Goal: Task Accomplishment & Management: Complete application form

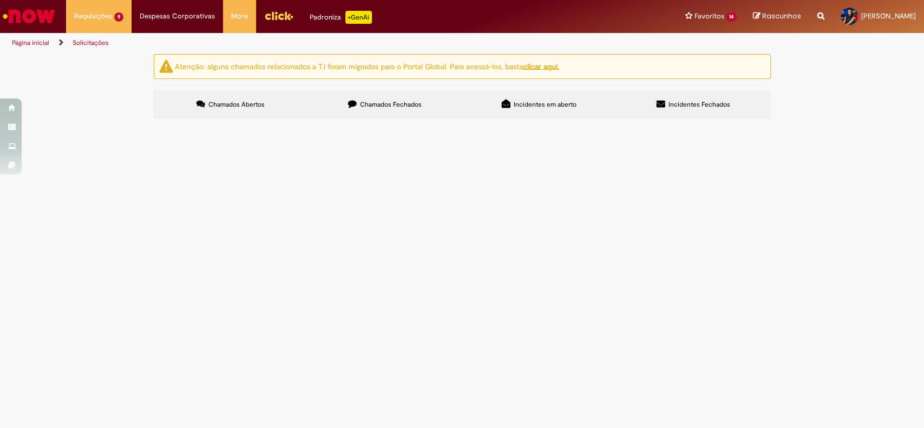
click at [0, 0] on span "PO 4501031506 - remessa bobina" at bounding box center [0, 0] width 0 height 0
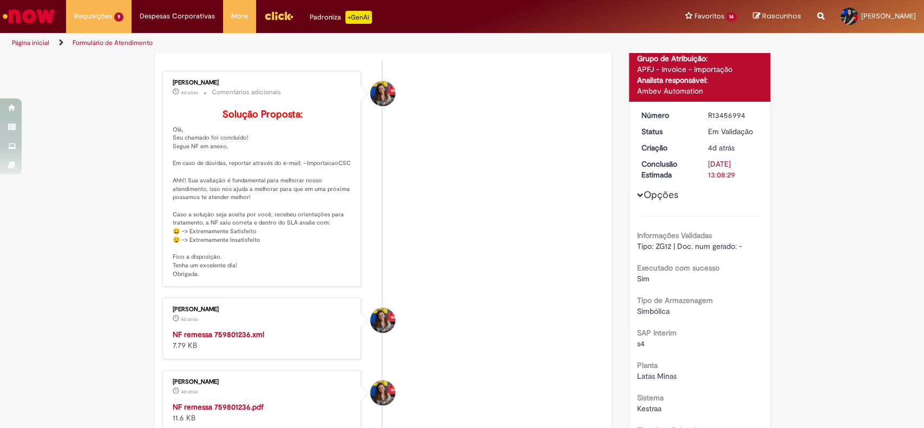
scroll to position [152, 0]
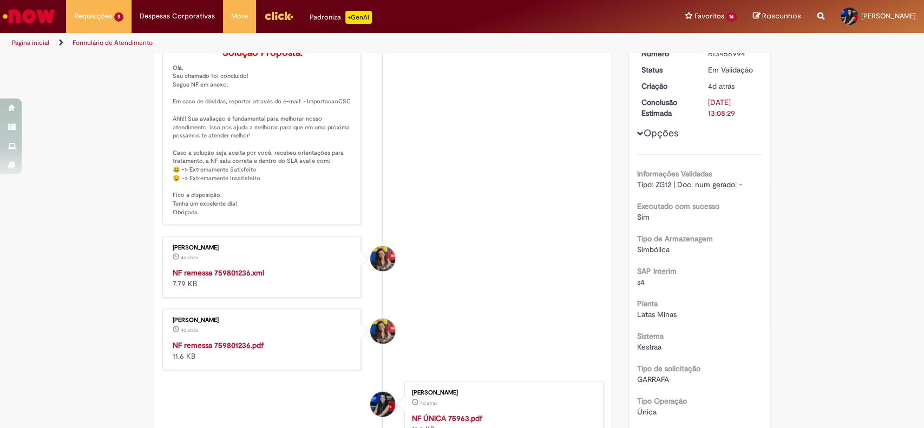
click at [212, 278] on strong "NF remessa 759801236.xml" at bounding box center [219, 273] width 92 height 10
click at [234, 350] on strong "NF remessa 759801236.pdf" at bounding box center [218, 346] width 91 height 10
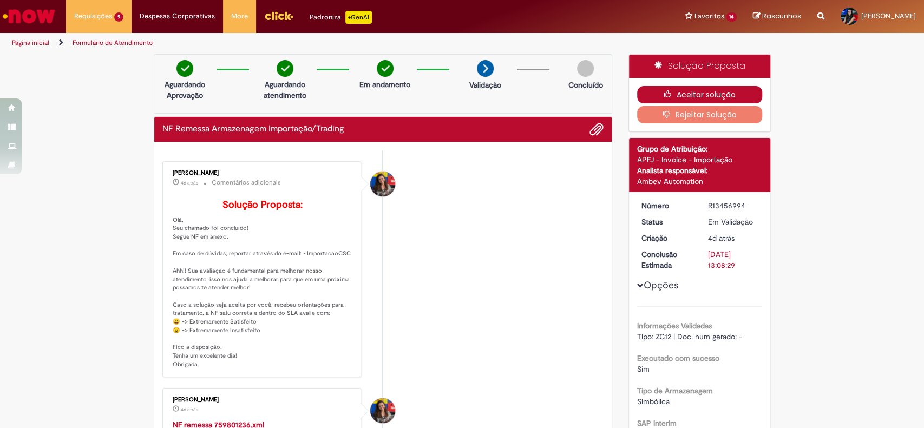
click at [705, 95] on button "Aceitar solução" at bounding box center [699, 94] width 125 height 17
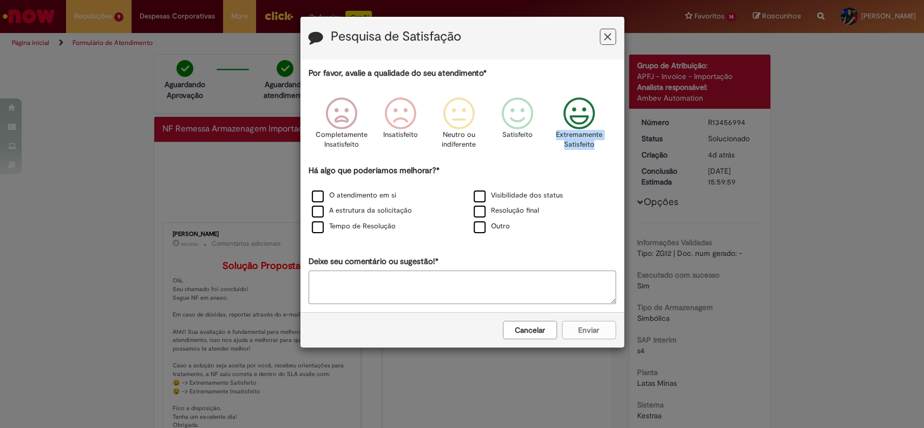
drag, startPoint x: 598, startPoint y: 146, endPoint x: 556, endPoint y: 129, distance: 46.2
click at [556, 129] on div "Extremamente Satisfeito" at bounding box center [580, 126] width 62 height 74
copy p "Extremamente Satisfeito"
click at [474, 227] on label "Outro" at bounding box center [492, 226] width 36 height 10
click at [455, 284] on textarea "Deixe seu comentário ou sugestão!*" at bounding box center [463, 288] width 308 height 34
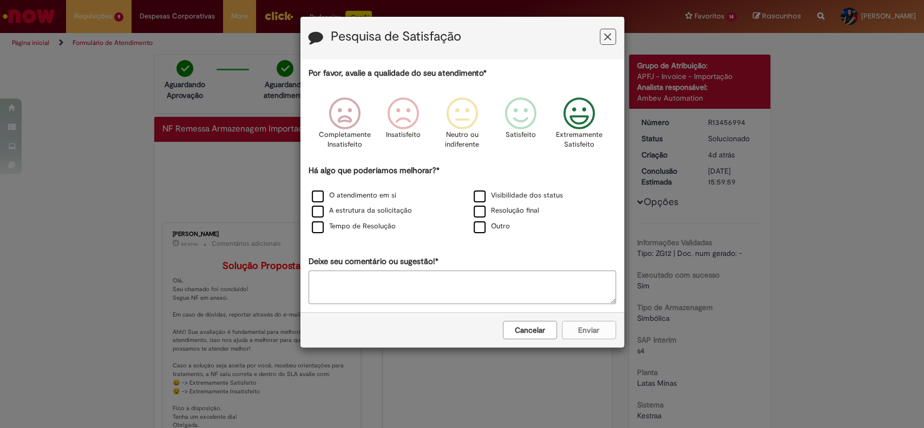
paste textarea "**********"
type textarea "**********"
click at [605, 339] on button "Enviar" at bounding box center [589, 330] width 54 height 18
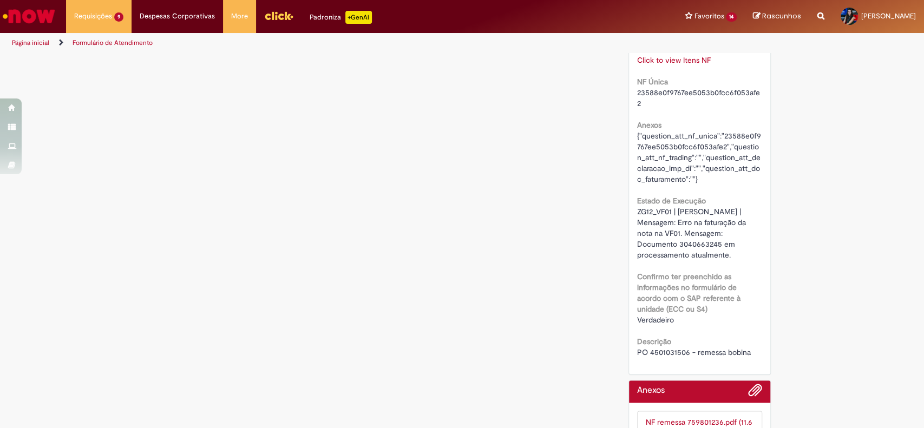
scroll to position [990, 0]
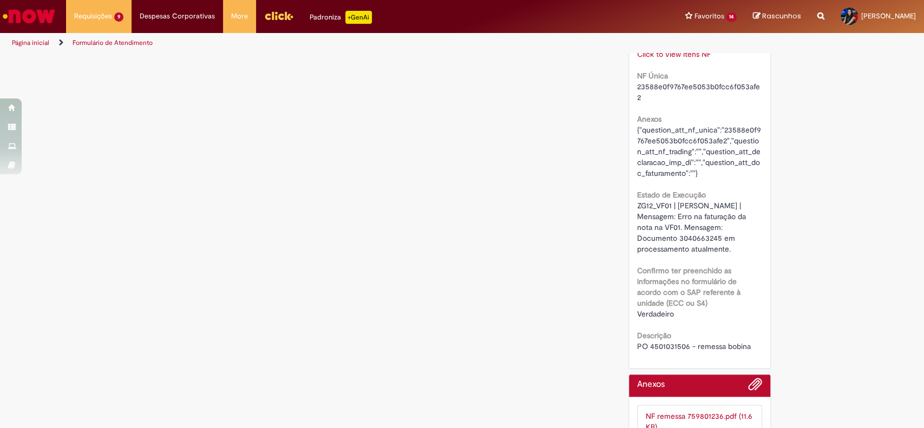
click at [667, 341] on div "PO 4501031506 - remessa bobina" at bounding box center [699, 346] width 125 height 11
copy span "4501031506"
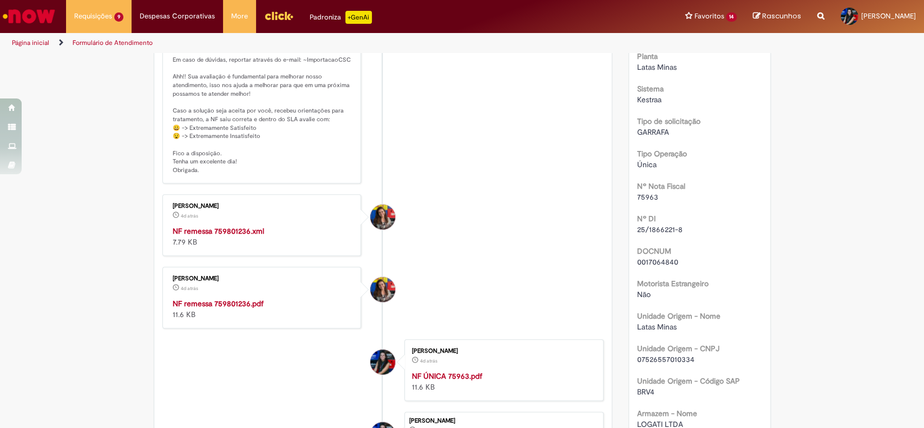
scroll to position [195, 0]
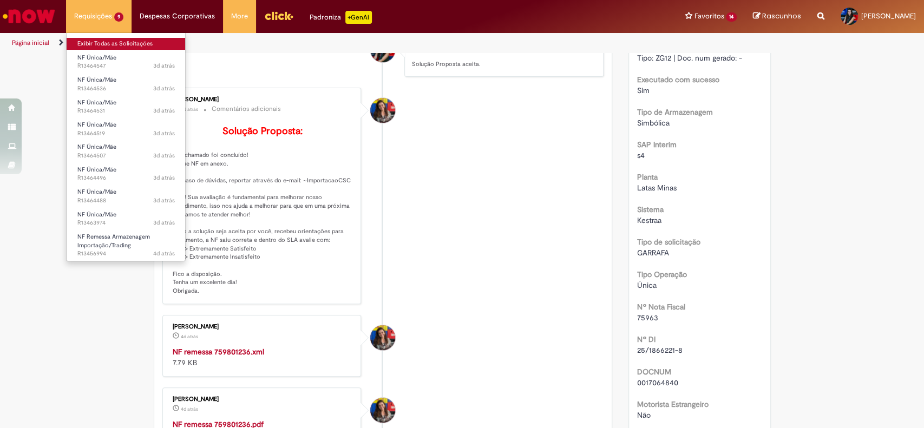
click at [113, 40] on link "Exibir Todas as Solicitações" at bounding box center [126, 44] width 119 height 12
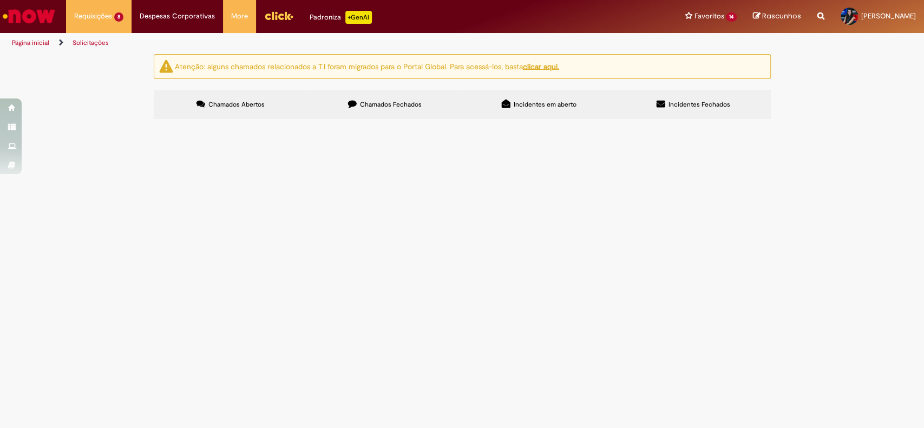
click at [0, 0] on span "PO 4501325965 - unica malte rodo" at bounding box center [0, 0] width 0 height 0
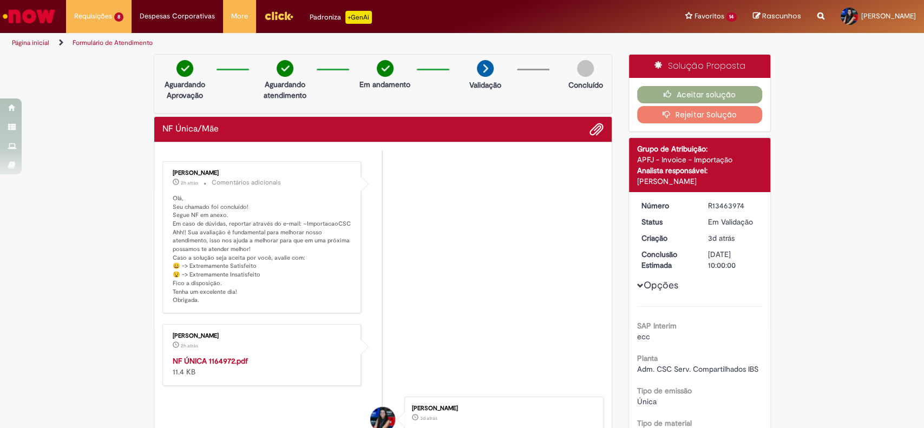
click at [225, 360] on strong "NF ÚNICA 1164972.pdf" at bounding box center [210, 361] width 75 height 10
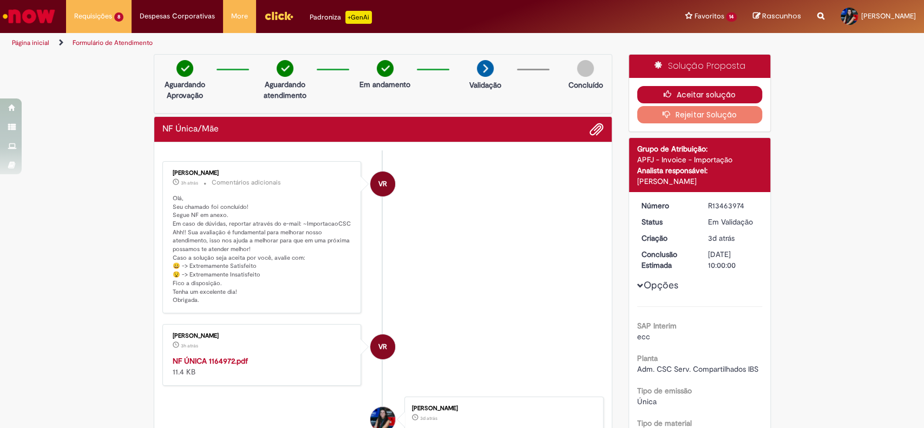
click at [740, 93] on button "Aceitar solução" at bounding box center [699, 94] width 125 height 17
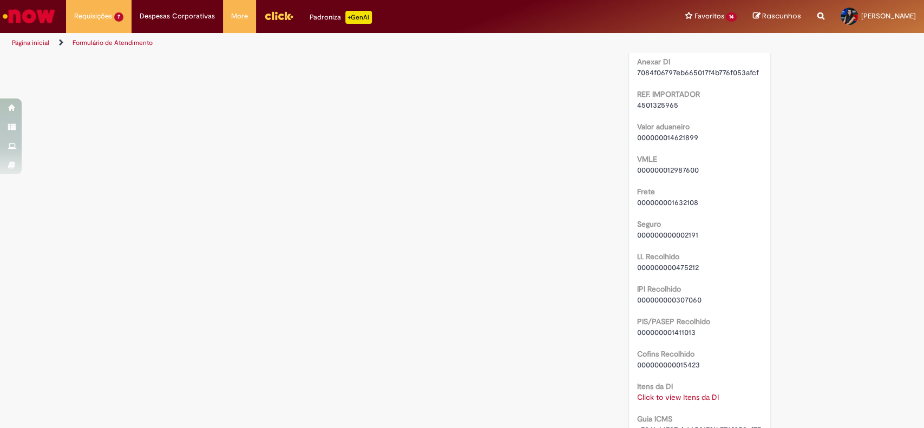
scroll to position [1227, 0]
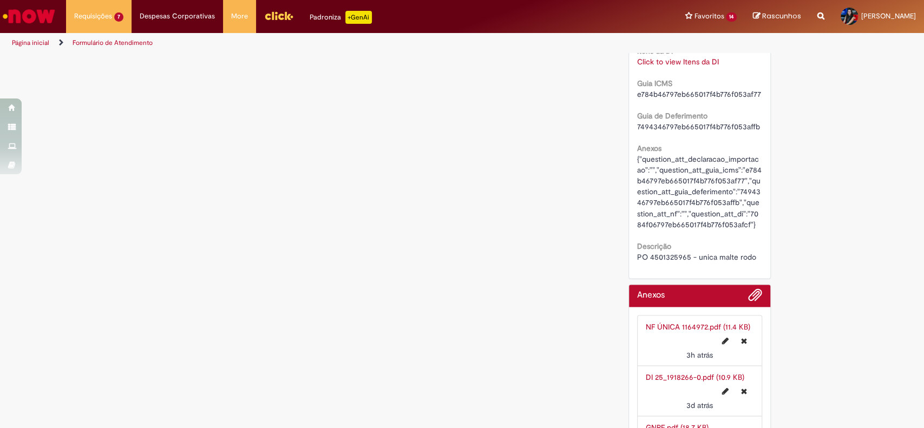
click at [684, 252] on span "PO 4501325965 - unica malte rodo" at bounding box center [696, 257] width 119 height 10
click at [676, 252] on span "PO 4501325965 - unica malte rodo" at bounding box center [696, 257] width 119 height 10
copy span "4501325965"
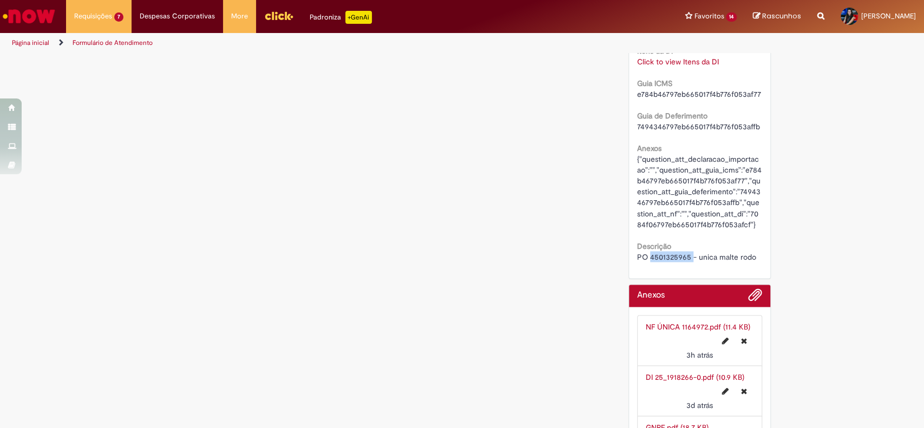
copy span "4501325965"
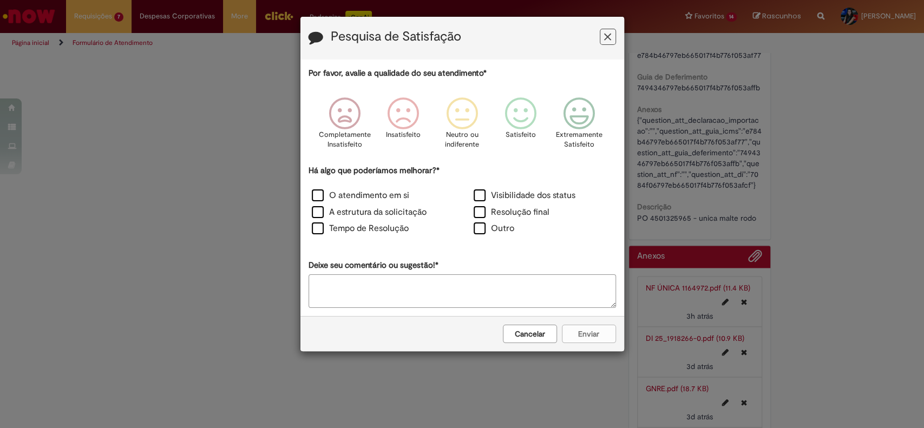
scroll to position [1188, 0]
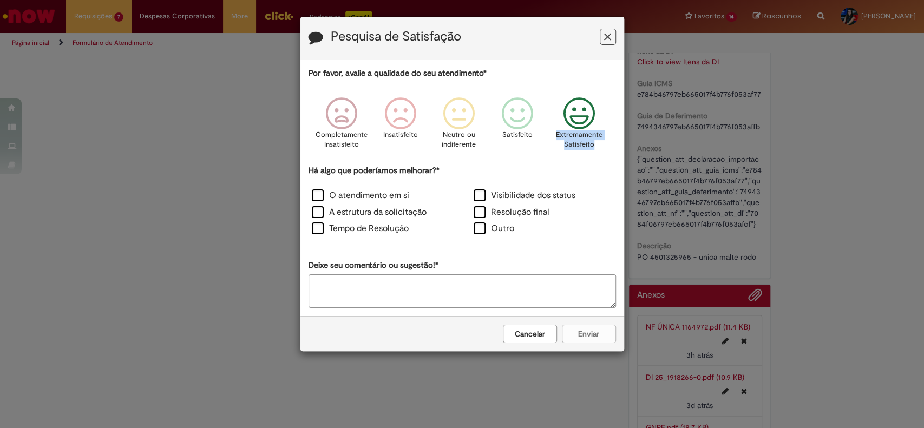
drag, startPoint x: 603, startPoint y: 147, endPoint x: 557, endPoint y: 129, distance: 48.9
click at [557, 129] on div "Extremamente Satisfeito" at bounding box center [580, 126] width 62 height 74
copy p "Extremamente Satisfeito"
click at [496, 230] on label "Outro" at bounding box center [494, 229] width 41 height 12
click at [492, 300] on textarea "Deixe seu comentário ou sugestão!*" at bounding box center [463, 292] width 308 height 34
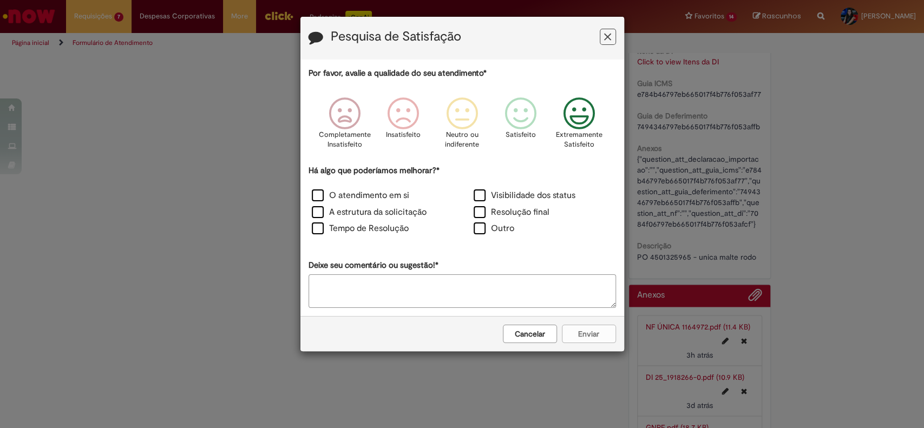
paste textarea "**********"
type textarea "**********"
click at [589, 329] on button "Enviar" at bounding box center [589, 334] width 54 height 18
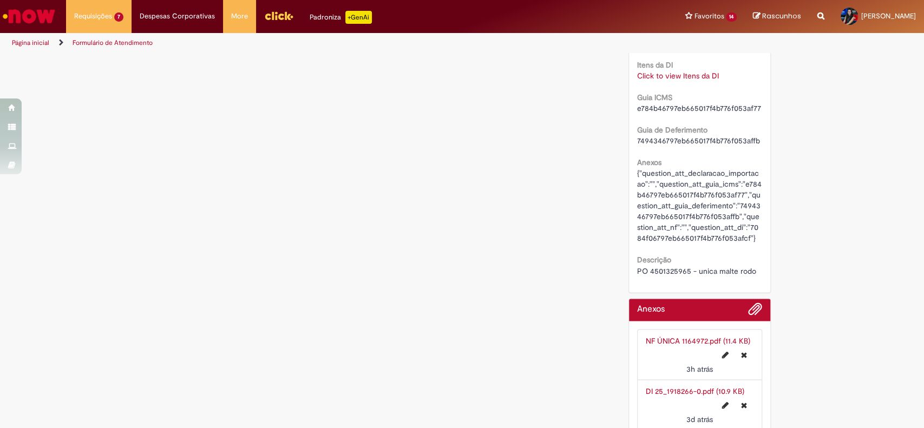
scroll to position [1073, 0]
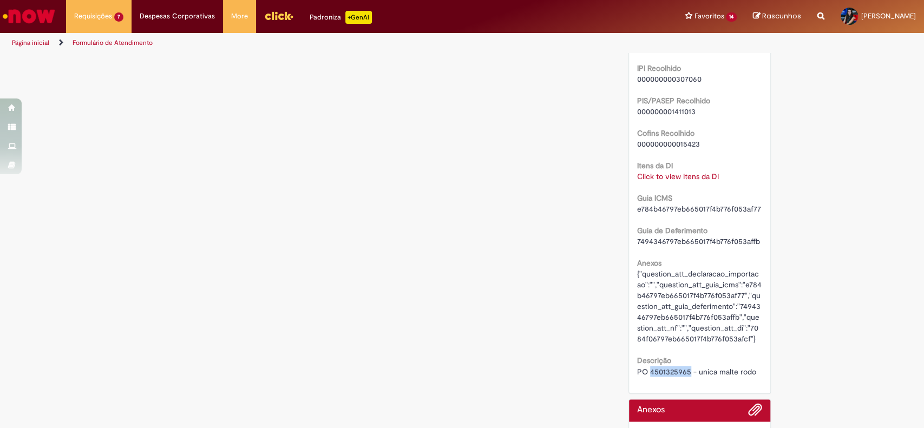
drag, startPoint x: 684, startPoint y: 358, endPoint x: 646, endPoint y: 363, distance: 38.7
click at [646, 367] on span "PO 4501325965 - unica malte rodo" at bounding box center [696, 372] width 119 height 10
copy span "4501325965"
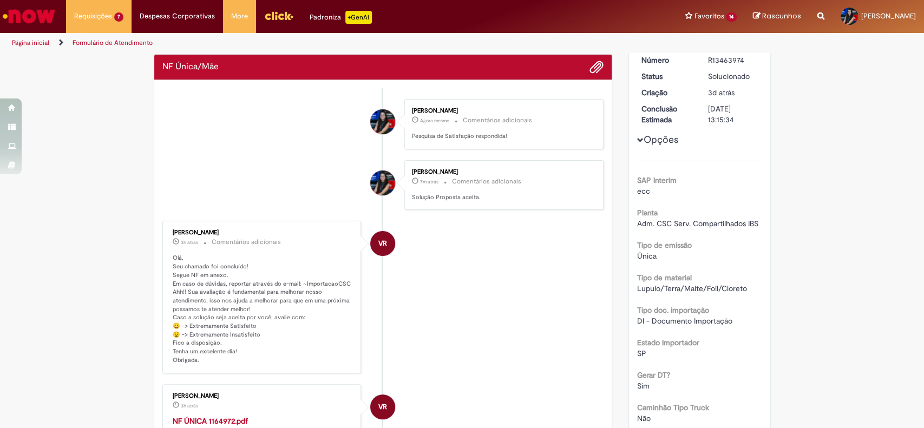
scroll to position [0, 0]
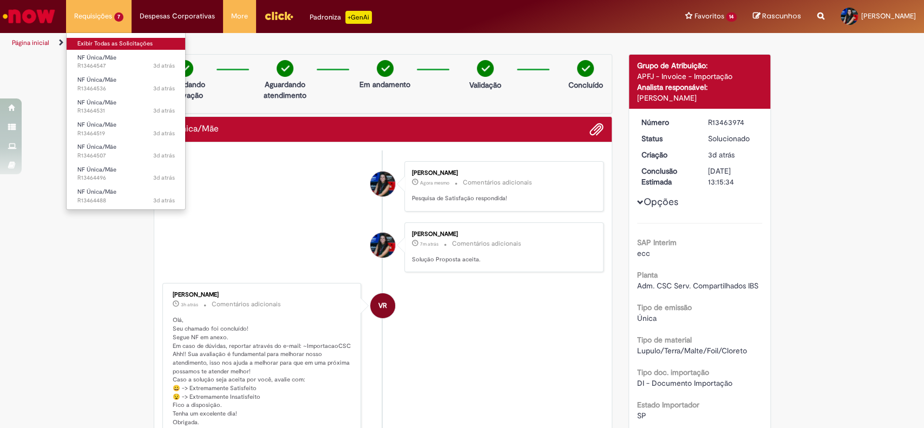
click at [147, 42] on link "Exibir Todas as Solicitações" at bounding box center [126, 44] width 119 height 12
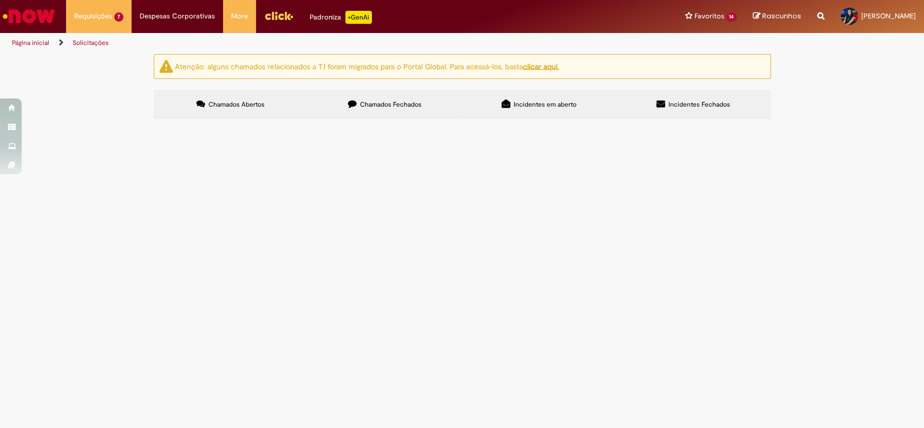
click at [0, 0] on span "PO 4501320019 - [PERSON_NAME]" at bounding box center [0, 0] width 0 height 0
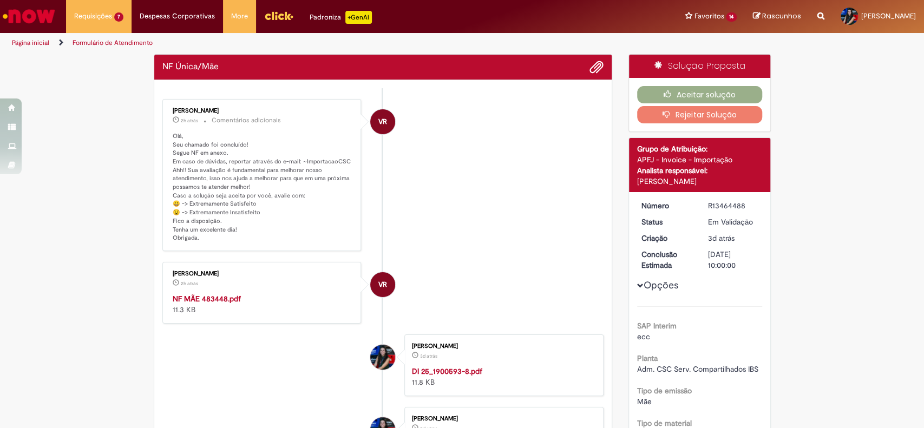
click at [221, 290] on div "[PERSON_NAME] 2h atrás 2 horas atrás NF MÃE 483448.pdf 11.3 KB" at bounding box center [262, 292] width 193 height 55
click at [221, 294] on div "NF MÃE 483448.pdf 11.3 KB" at bounding box center [263, 305] width 180 height 22
click at [223, 296] on strong "NF MÃE 483448.pdf" at bounding box center [207, 299] width 68 height 10
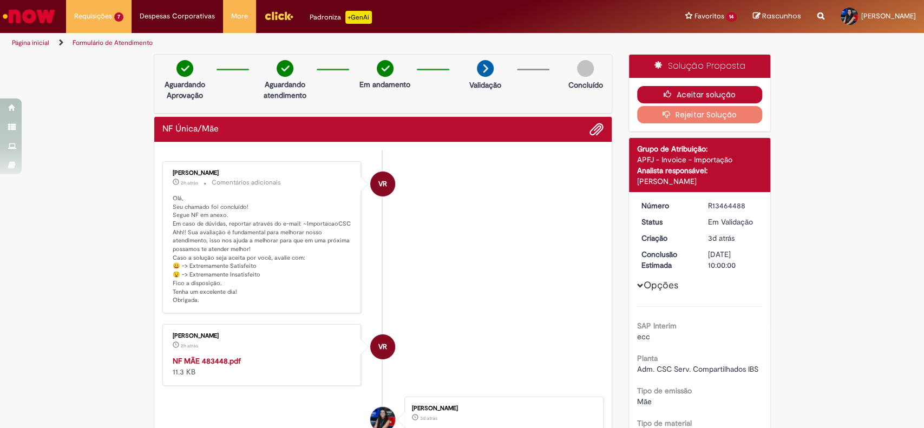
click at [657, 92] on button "Aceitar solução" at bounding box center [699, 94] width 125 height 17
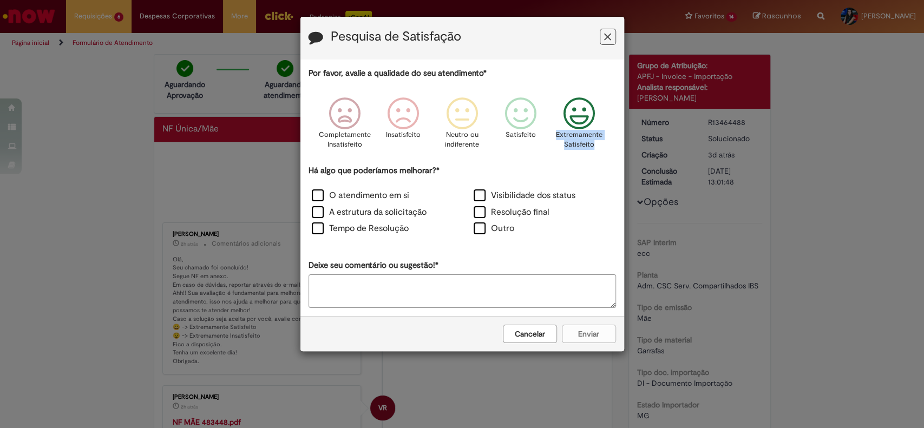
drag, startPoint x: 608, startPoint y: 158, endPoint x: 553, endPoint y: 126, distance: 62.9
click at [553, 126] on div "Completamente Insatisfeito Insatisfeito Neutro ou indiferente Satisfeito Extrem…" at bounding box center [463, 126] width 308 height 77
copy p "Extremamente Satisfeito"
click at [502, 224] on label "Outro" at bounding box center [494, 229] width 41 height 12
click at [487, 285] on textarea "Deixe seu comentário ou sugestão!*" at bounding box center [463, 292] width 308 height 34
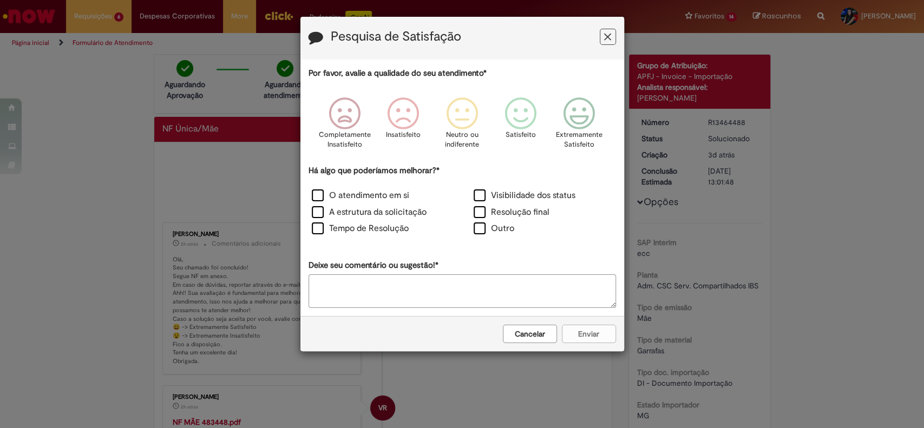
paste textarea "**********"
type textarea "**********"
click at [589, 340] on div "Cancelar Enviar" at bounding box center [463, 333] width 324 height 35
click at [575, 134] on p "Extremamente Satisfeito" at bounding box center [579, 140] width 47 height 20
click at [609, 334] on button "Enviar" at bounding box center [589, 334] width 54 height 18
